Goal: Transaction & Acquisition: Book appointment/travel/reservation

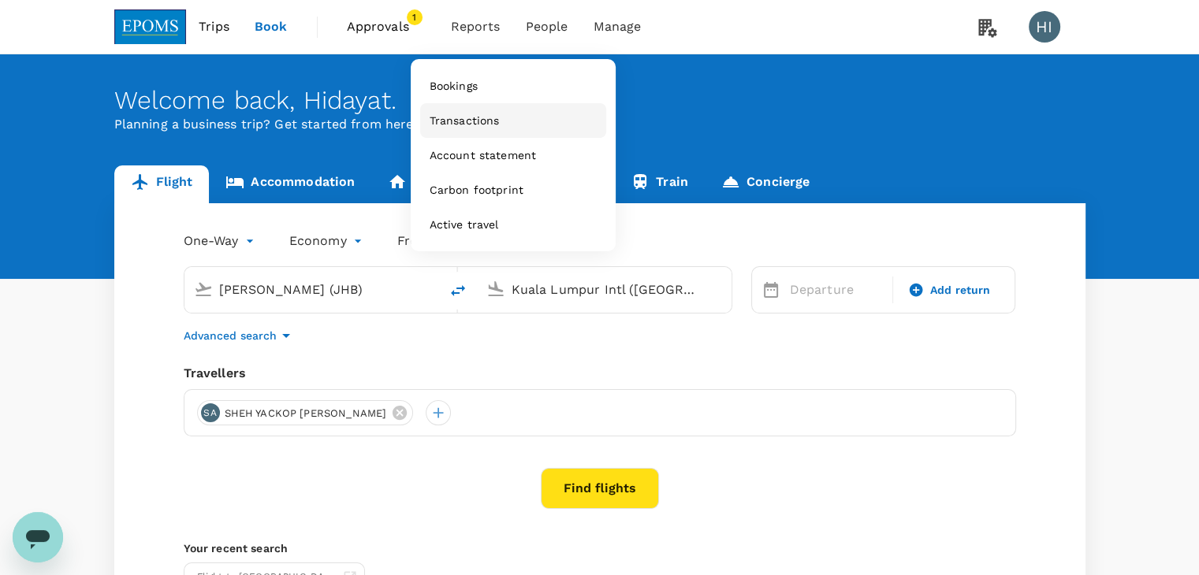
click at [456, 120] on span "Transactions" at bounding box center [464, 121] width 70 height 16
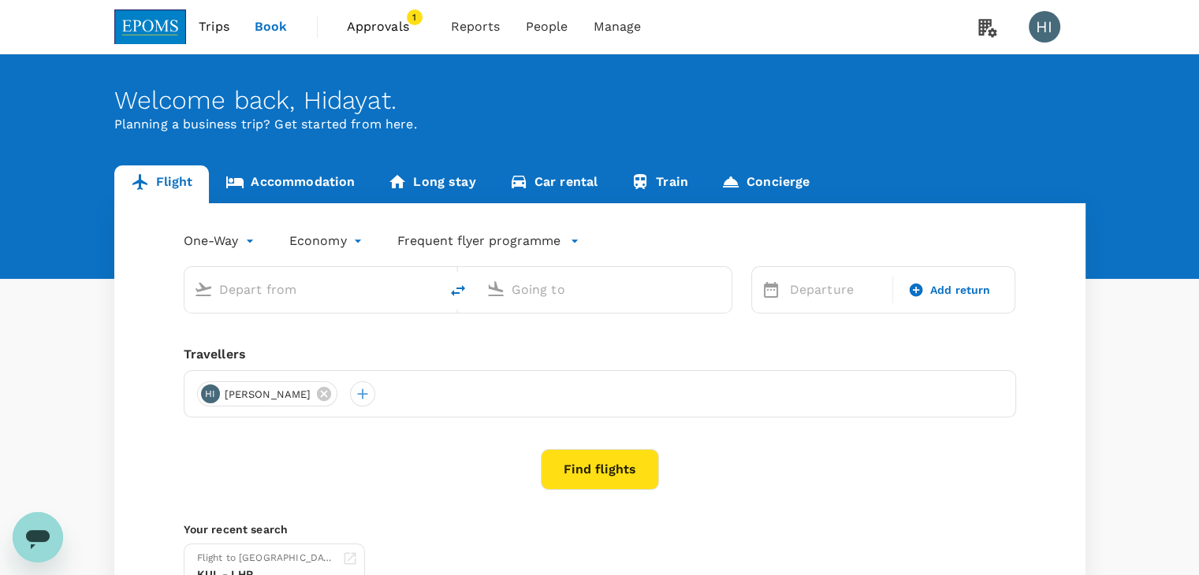
type input "[PERSON_NAME] (JHB)"
type input "Kuala Lumpur Intl ([GEOGRAPHIC_DATA])"
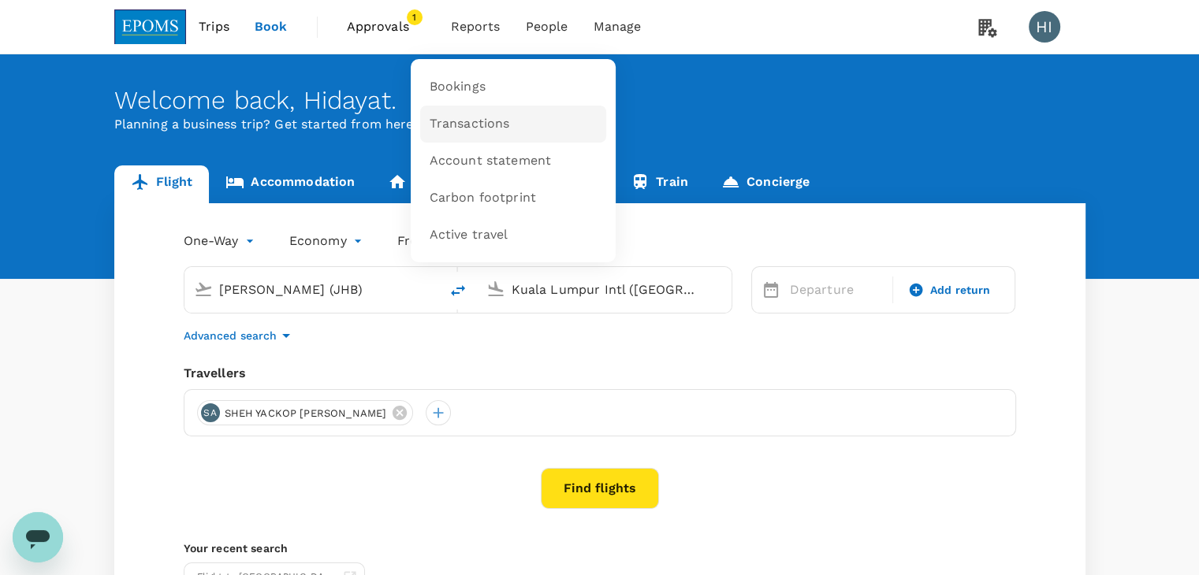
click at [473, 116] on span "Transactions" at bounding box center [469, 124] width 80 height 18
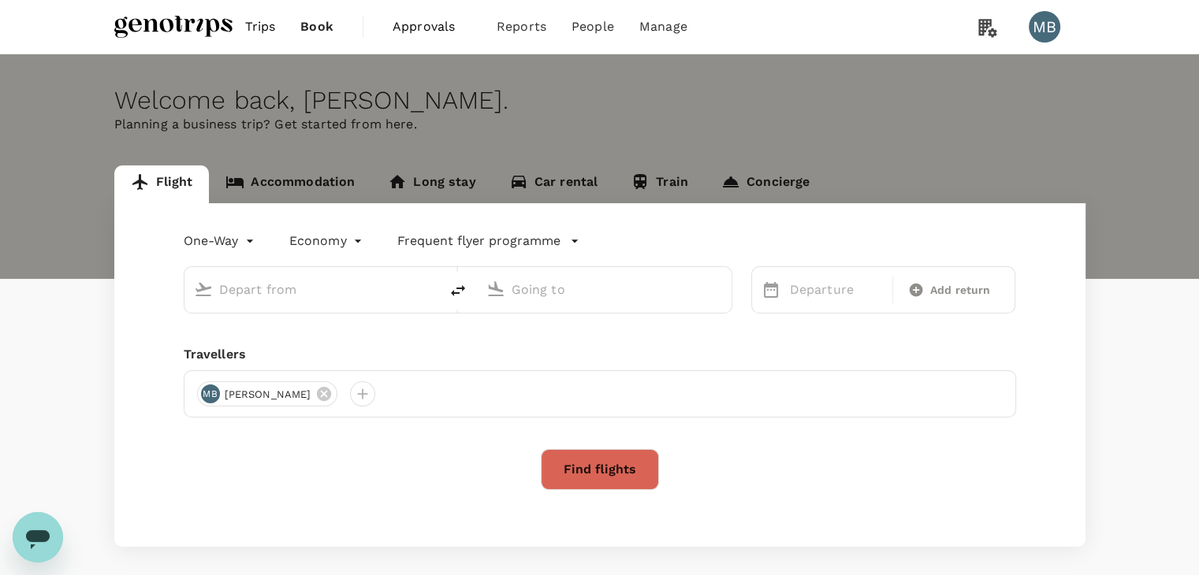
type input "roundtrip"
type input "Kuala Lumpur Intl ([GEOGRAPHIC_DATA])"
type input "Penang Intl (PEN)"
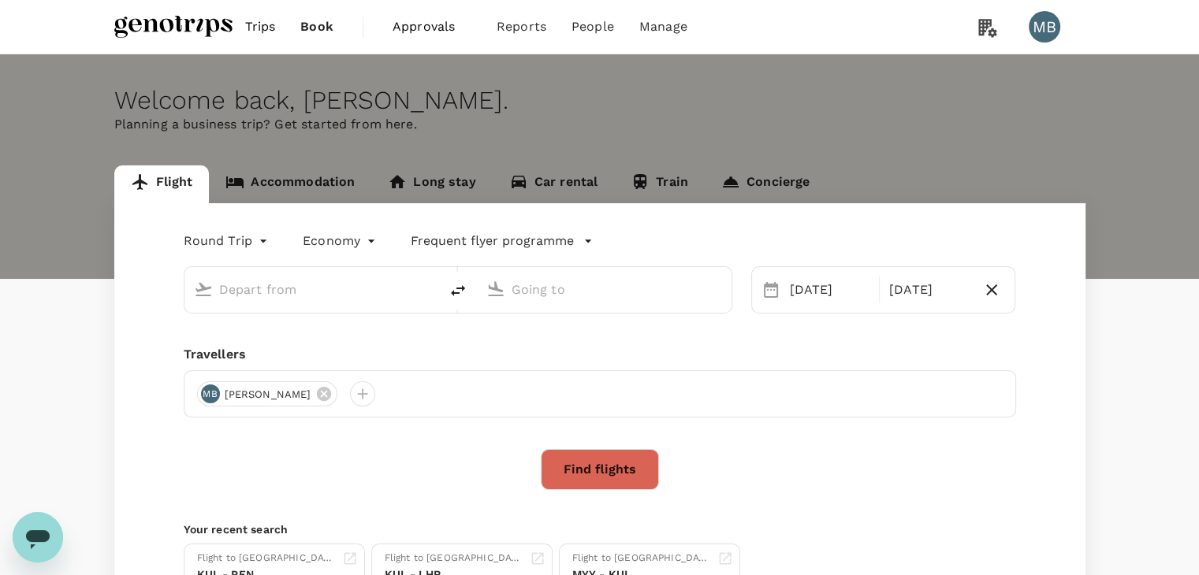
type input "Kuala Lumpur Intl ([GEOGRAPHIC_DATA])"
type input "Penang Intl (PEN)"
